Goal: Navigation & Orientation: Find specific page/section

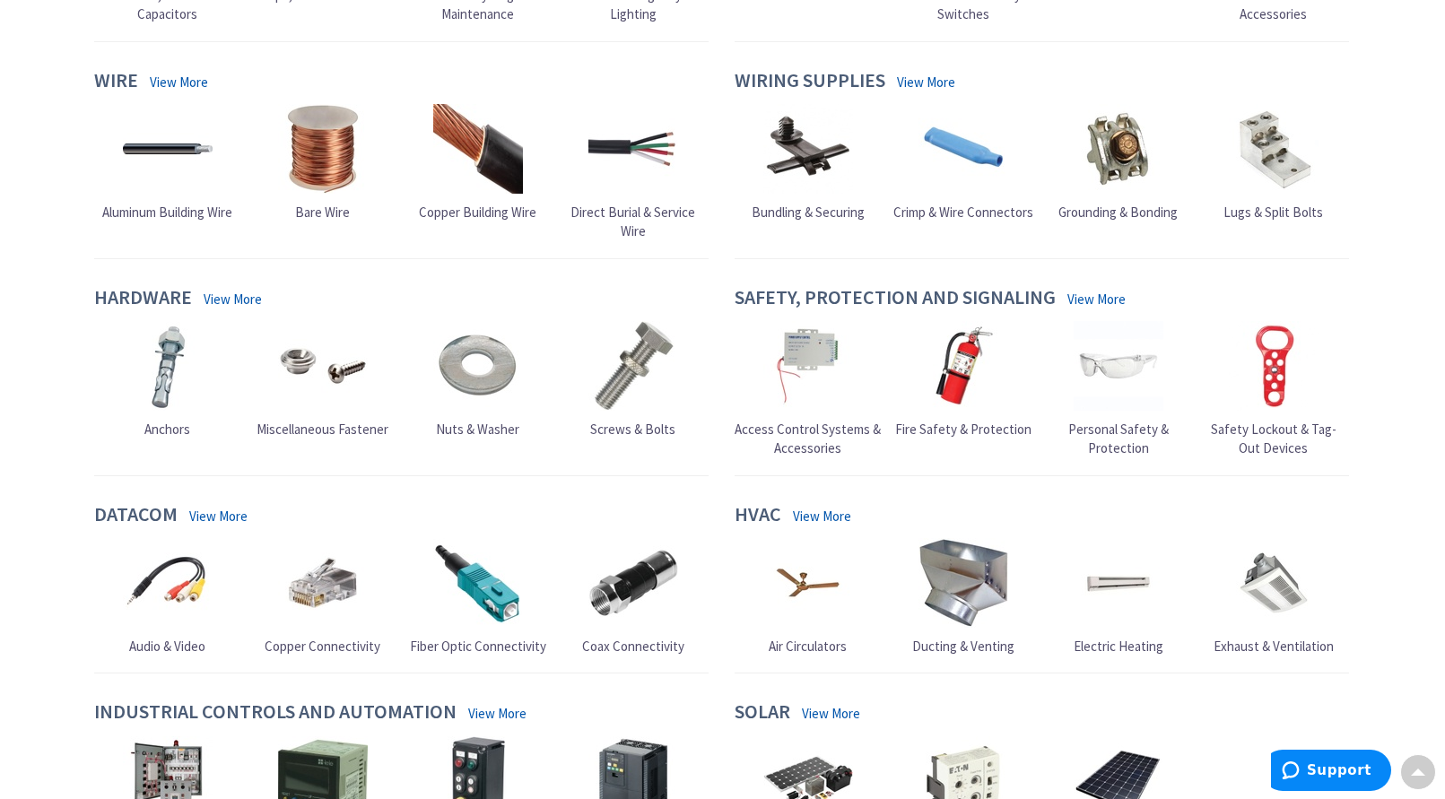
scroll to position [1694, 0]
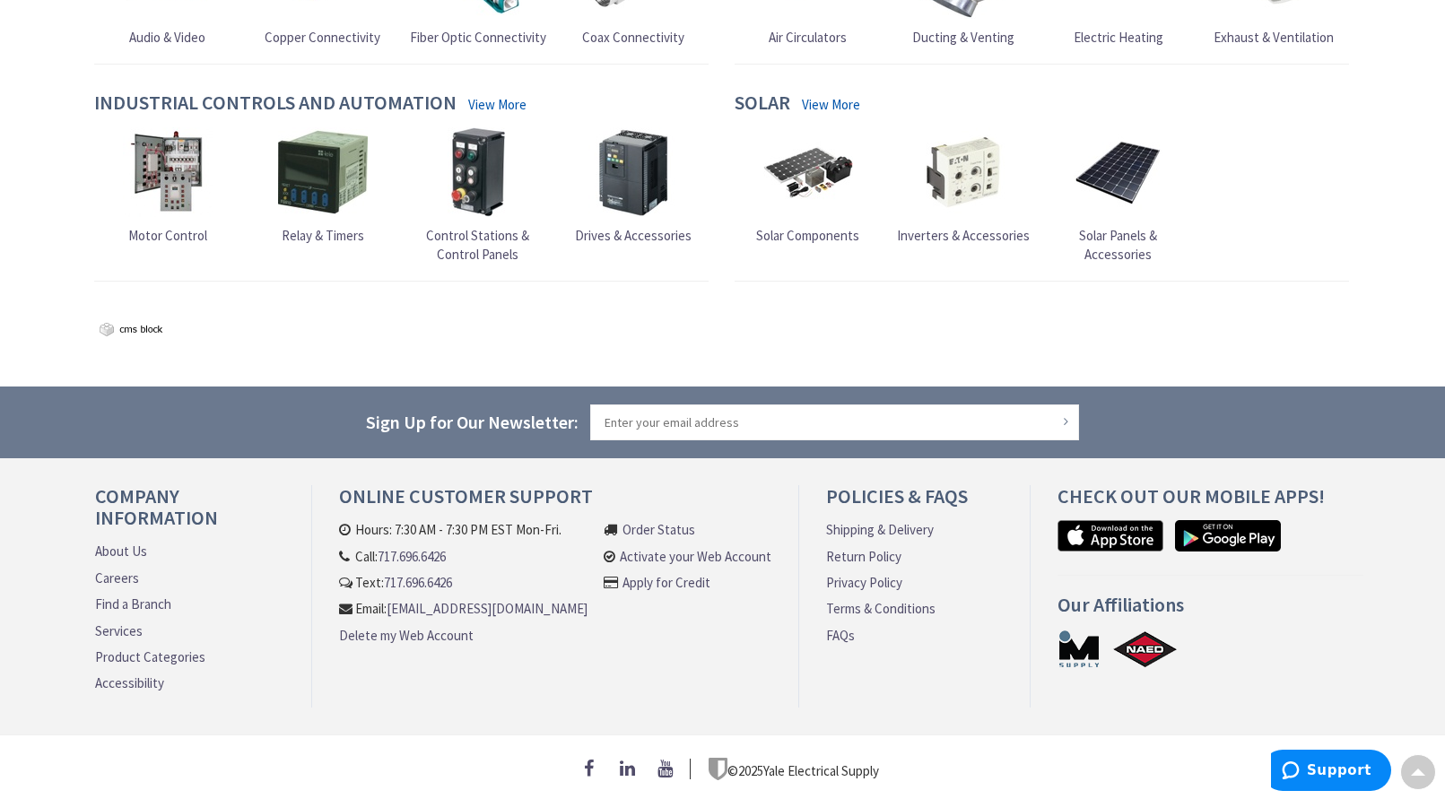
click at [103, 542] on link "About Us" at bounding box center [121, 551] width 52 height 19
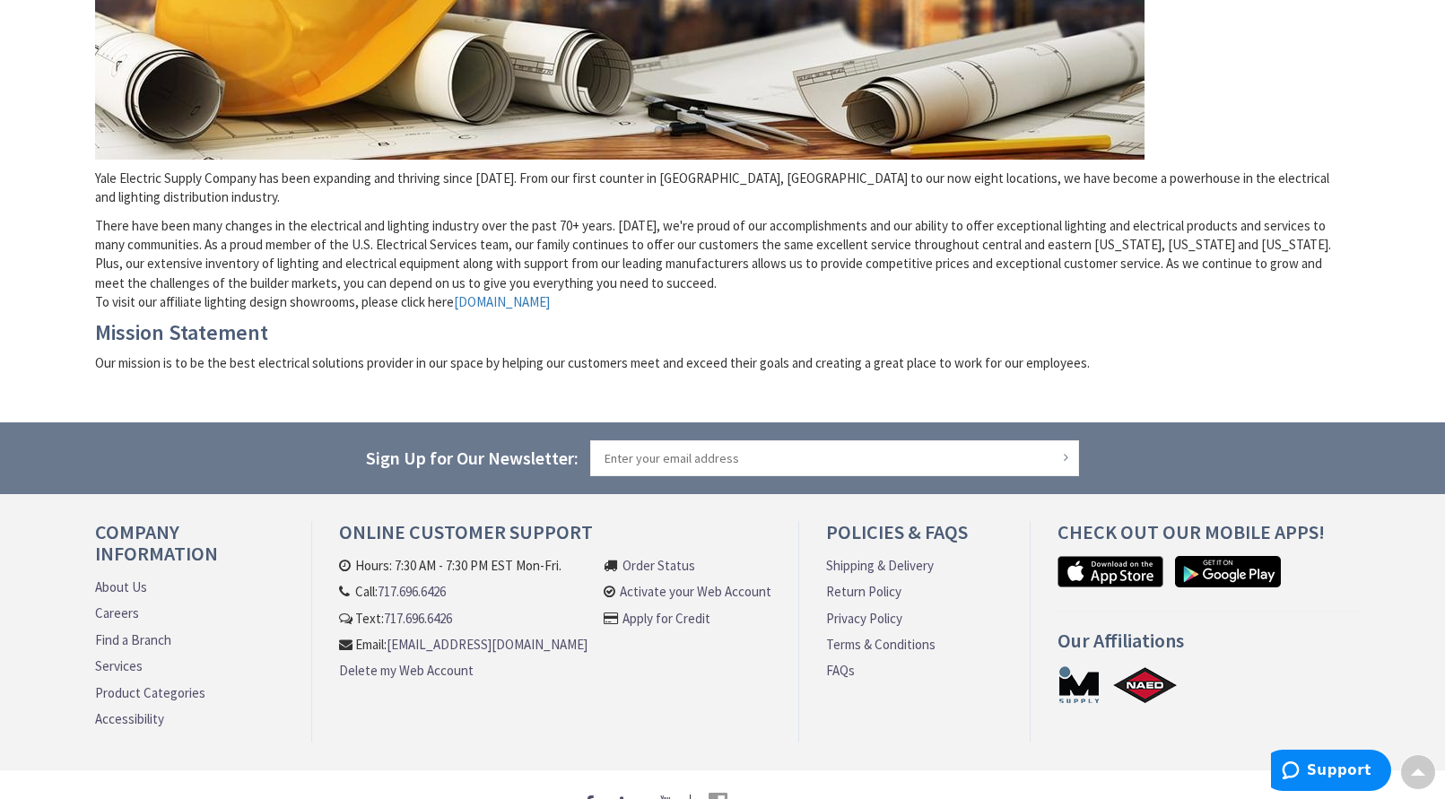
click at [148, 631] on link "Find a Branch" at bounding box center [133, 640] width 76 height 19
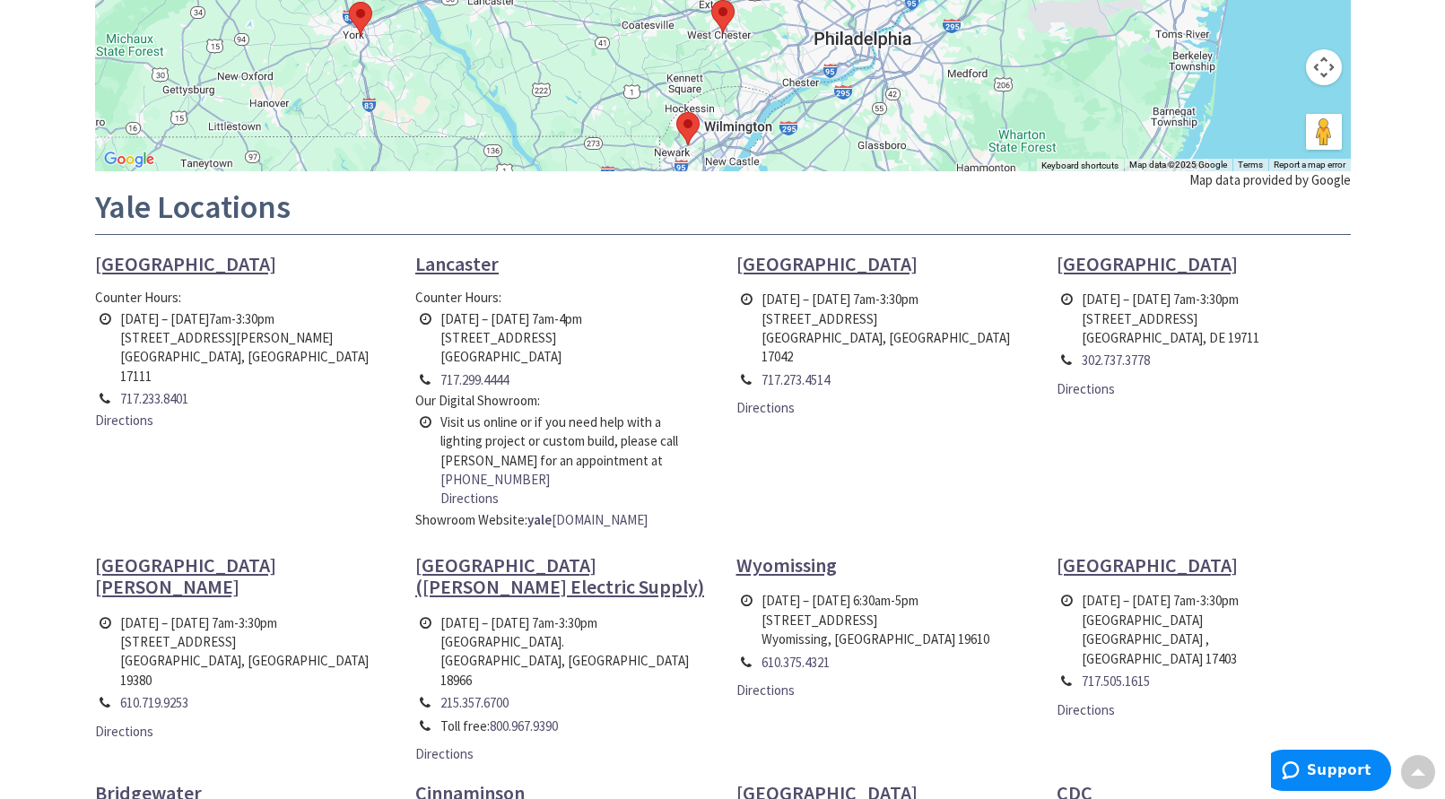
scroll to position [987, 0]
